Goal: Navigation & Orientation: Go to known website

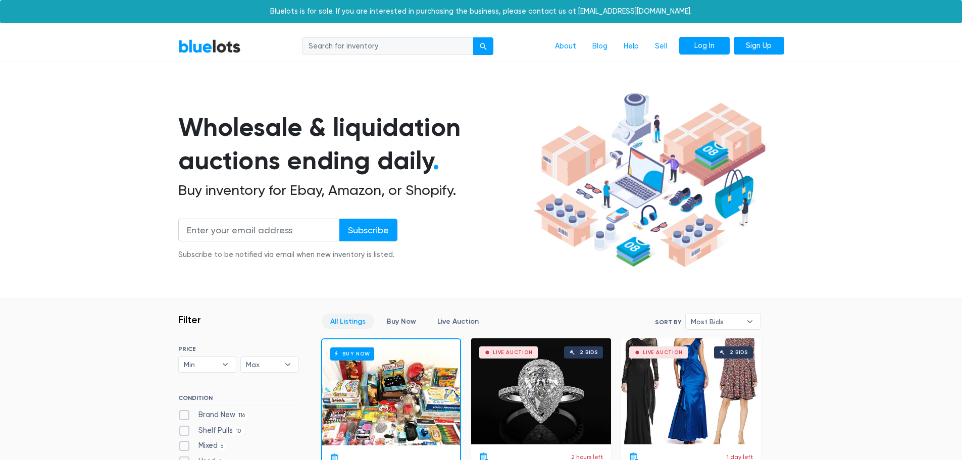
click at [703, 45] on link "Log In" at bounding box center [704, 46] width 51 height 18
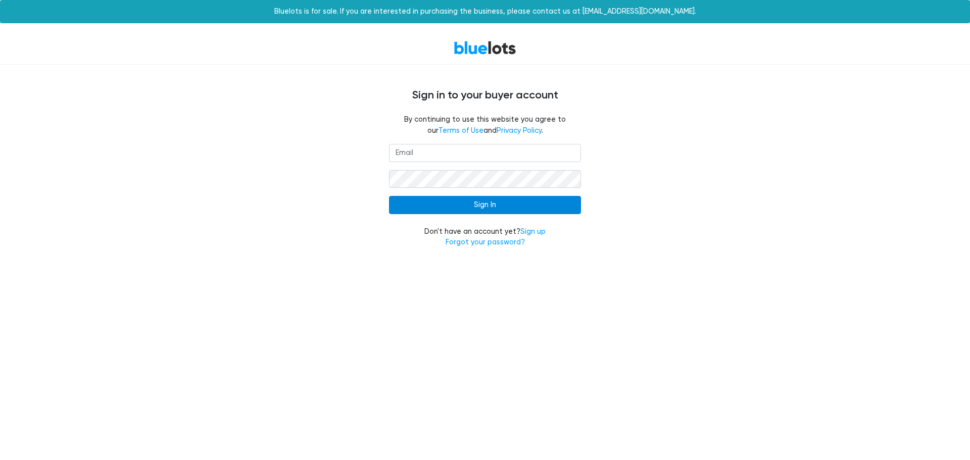
type input "teri@suncoastliquidators.com"
click at [436, 202] on input "Sign In" at bounding box center [485, 205] width 192 height 18
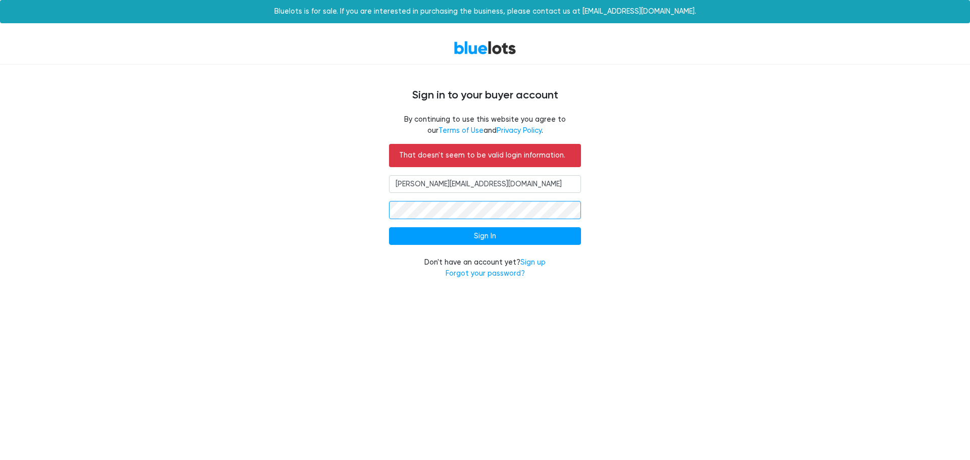
click at [380, 207] on div "That doesn't seem to be valid login information. teri@suncoastliquidators.com S…" at bounding box center [484, 217] width 621 height 147
click at [480, 237] on input "Sign In" at bounding box center [485, 236] width 192 height 18
click at [482, 184] on input "[PERSON_NAME][EMAIL_ADDRESS][DOMAIN_NAME]" at bounding box center [485, 184] width 192 height 18
click at [481, 233] on input "Sign In" at bounding box center [485, 236] width 192 height 18
click at [489, 188] on input "[PERSON_NAME][EMAIL_ADDRESS][DOMAIN_NAME]" at bounding box center [485, 184] width 192 height 18
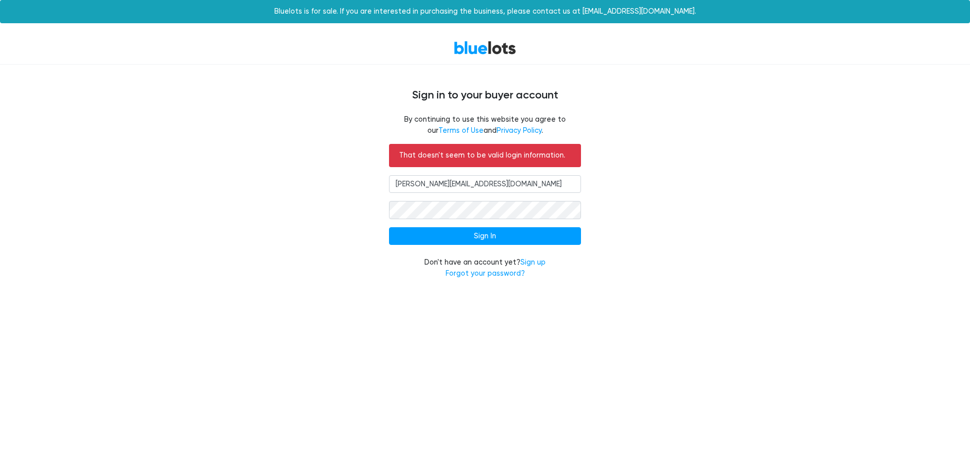
type input "[PERSON_NAME][EMAIL_ADDRESS][DOMAIN_NAME]"
click at [495, 233] on input "Sign In" at bounding box center [485, 236] width 192 height 18
